Goal: Transaction & Acquisition: Purchase product/service

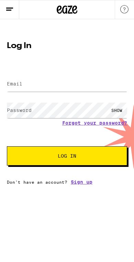
drag, startPoint x: 0, startPoint y: 0, endPoint x: 27, endPoint y: 88, distance: 92.4
click at [27, 88] on input "Email" at bounding box center [67, 83] width 120 height 15
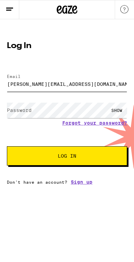
type input "[PERSON_NAME][EMAIL_ADDRESS][DOMAIN_NAME]"
drag, startPoint x: 27, startPoint y: 88, endPoint x: 31, endPoint y: 113, distance: 25.6
click at [31, 113] on label "Password" at bounding box center [19, 109] width 25 height 5
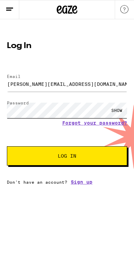
click at [67, 157] on button "Log In" at bounding box center [67, 155] width 120 height 19
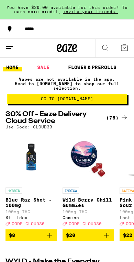
drag, startPoint x: 31, startPoint y: 113, endPoint x: 0, endPoint y: 0, distance: 117.6
drag, startPoint x: 0, startPoint y: 0, endPoint x: 93, endPoint y: 55, distance: 108.1
click at [93, 55] on div "*****" at bounding box center [67, 47] width 134 height 19
drag, startPoint x: 93, startPoint y: 55, endPoint x: 0, endPoint y: 0, distance: 108.1
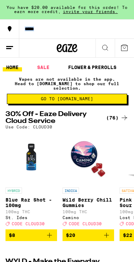
drag, startPoint x: 0, startPoint y: 0, endPoint x: 81, endPoint y: 47, distance: 93.6
click at [81, 47] on div at bounding box center [67, 47] width 45 height 19
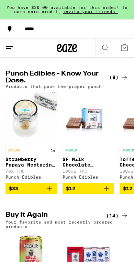
scroll to position [358, 0]
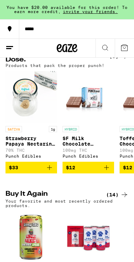
drag, startPoint x: 81, startPoint y: 47, endPoint x: 0, endPoint y: -359, distance: 413.3
drag, startPoint x: 0, startPoint y: -359, endPoint x: 94, endPoint y: 49, distance: 418.1
click at [94, 49] on div "*****" at bounding box center [67, 47] width 134 height 19
drag, startPoint x: 94, startPoint y: 49, endPoint x: 0, endPoint y: -359, distance: 418.1
